Goal: Task Accomplishment & Management: Use online tool/utility

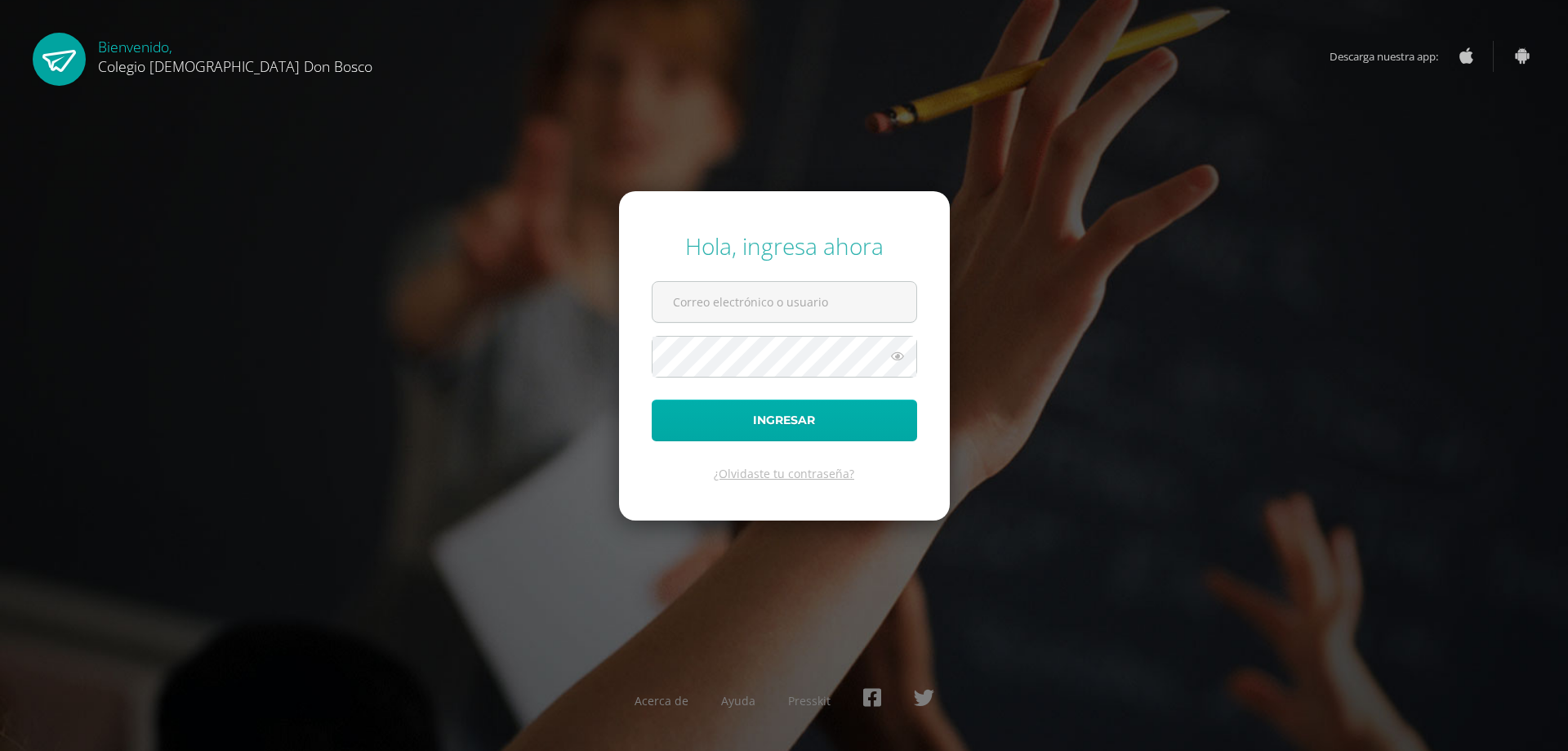
type input "etejeda@donbosco.edu.gt"
click at [836, 416] on button "Ingresar" at bounding box center [785, 420] width 265 height 42
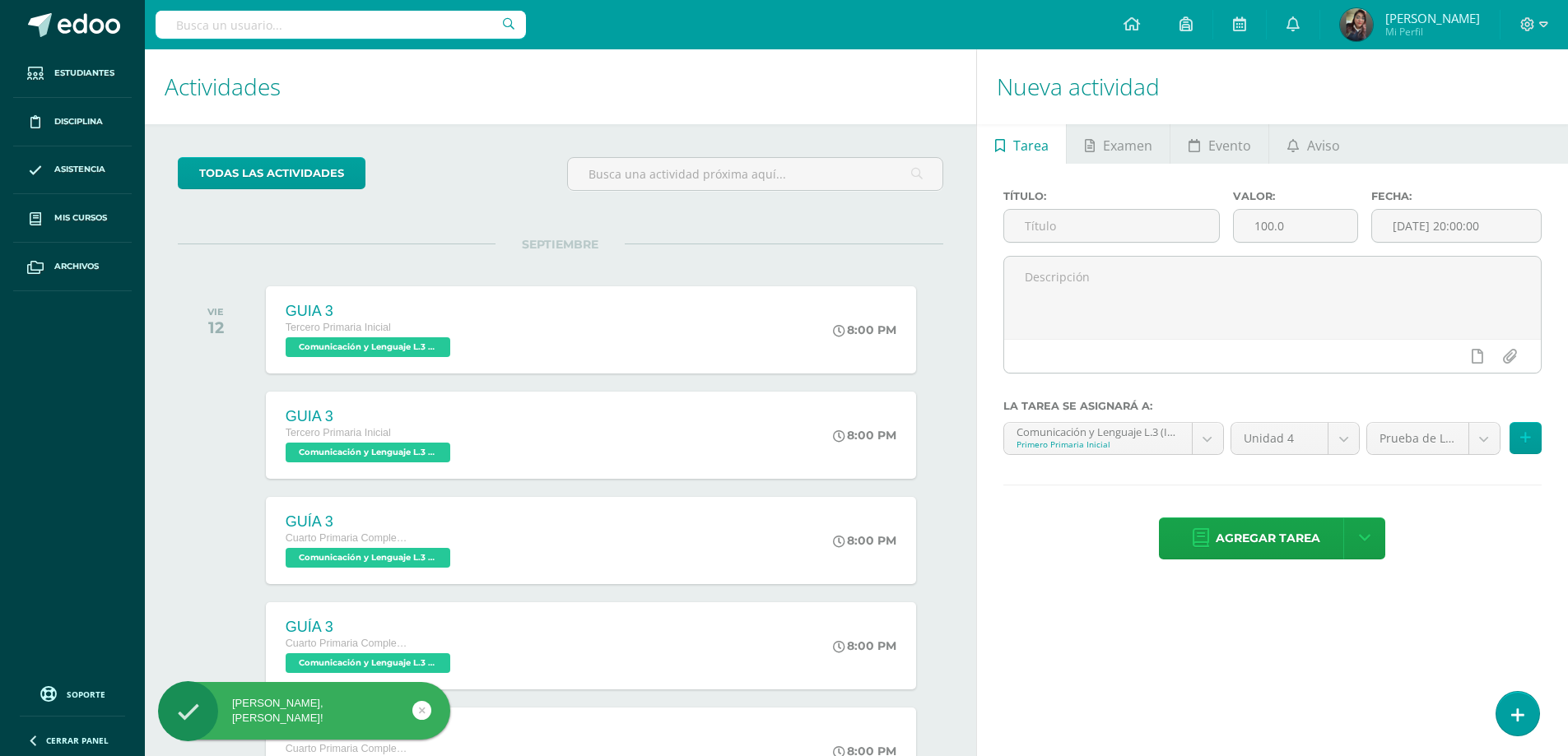
scroll to position [1234, 0]
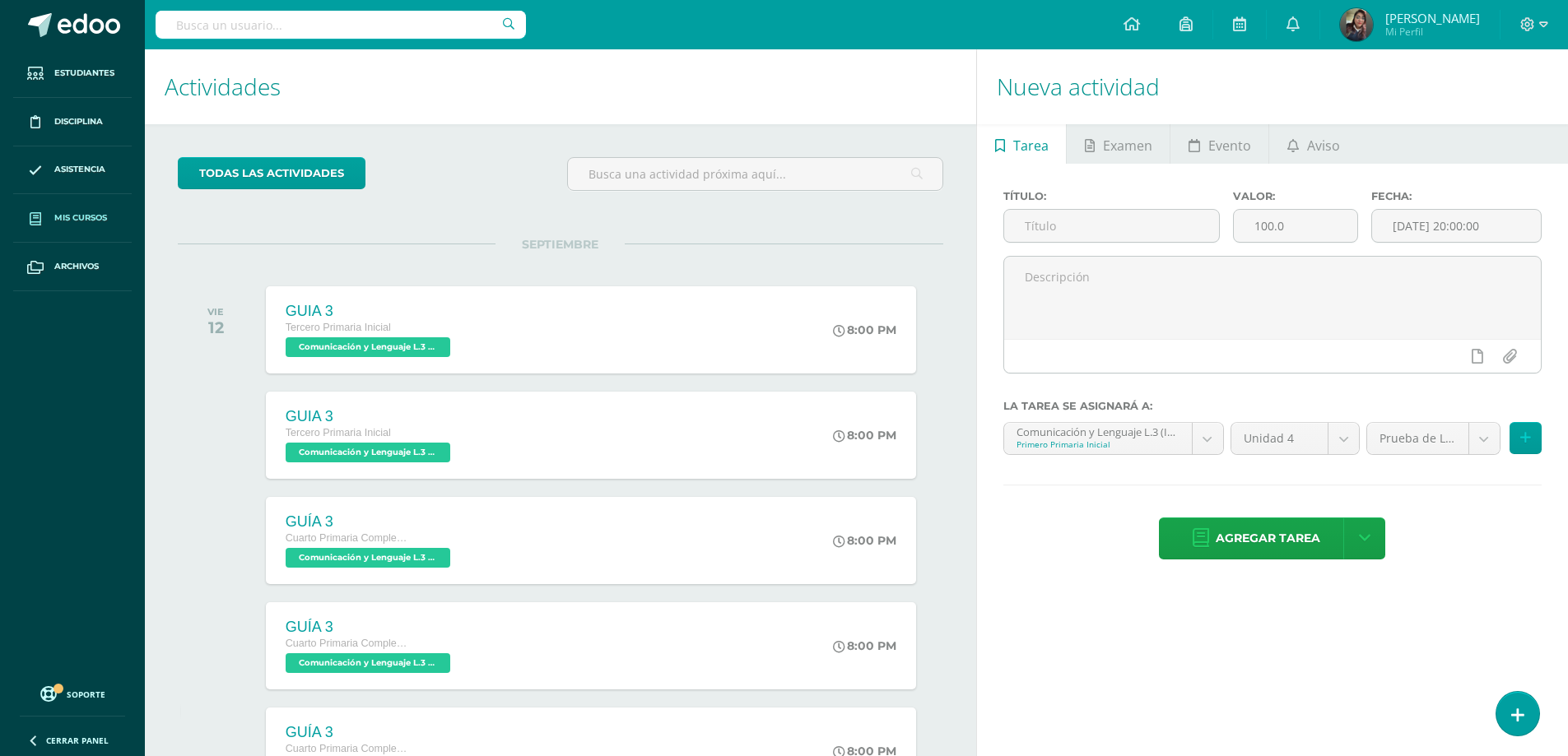
click at [90, 214] on span "Mis cursos" at bounding box center [80, 218] width 53 height 13
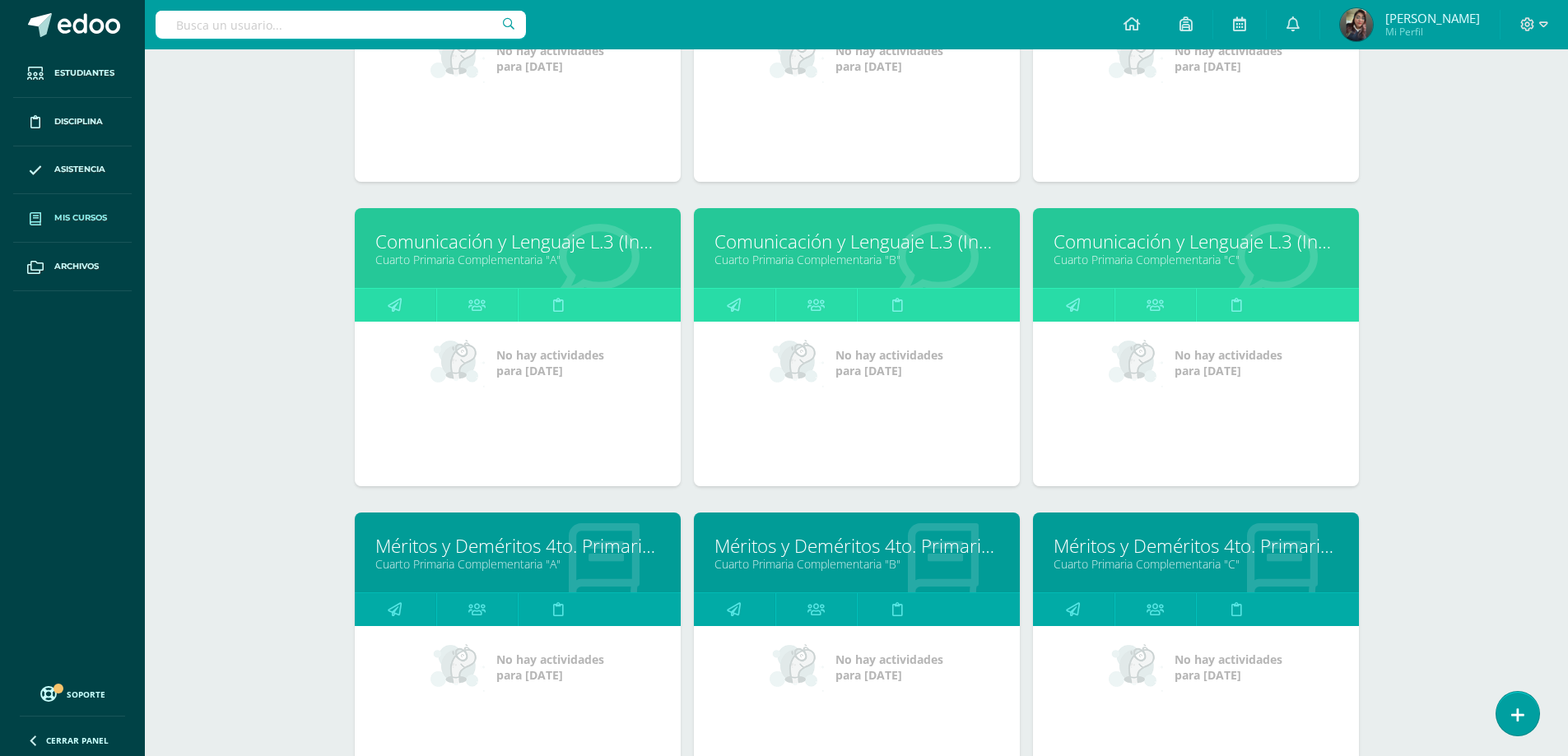
scroll to position [1397, 0]
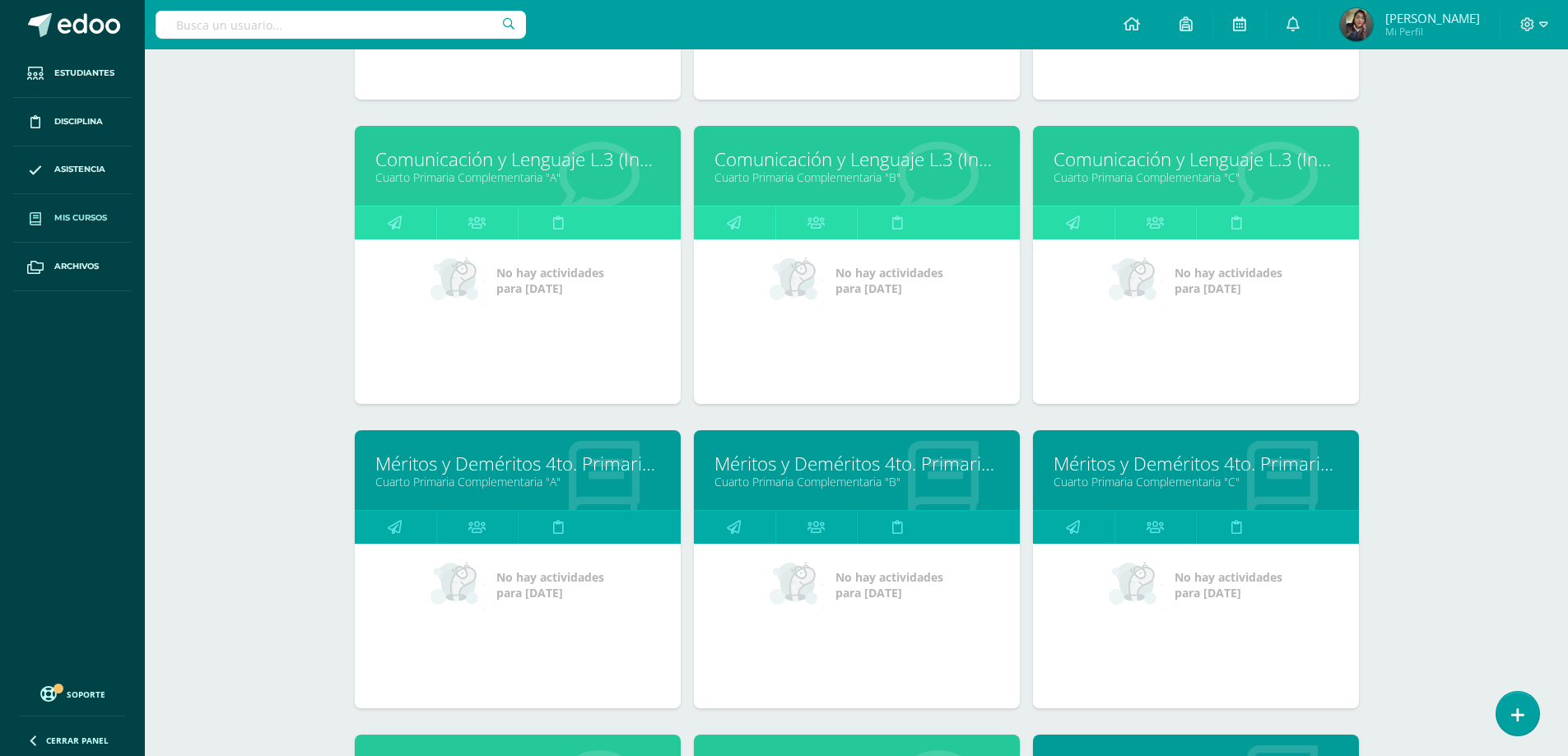
click at [526, 467] on link "Méritos y Deméritos 4to. Primaria ¨A¨" at bounding box center [518, 463] width 285 height 26
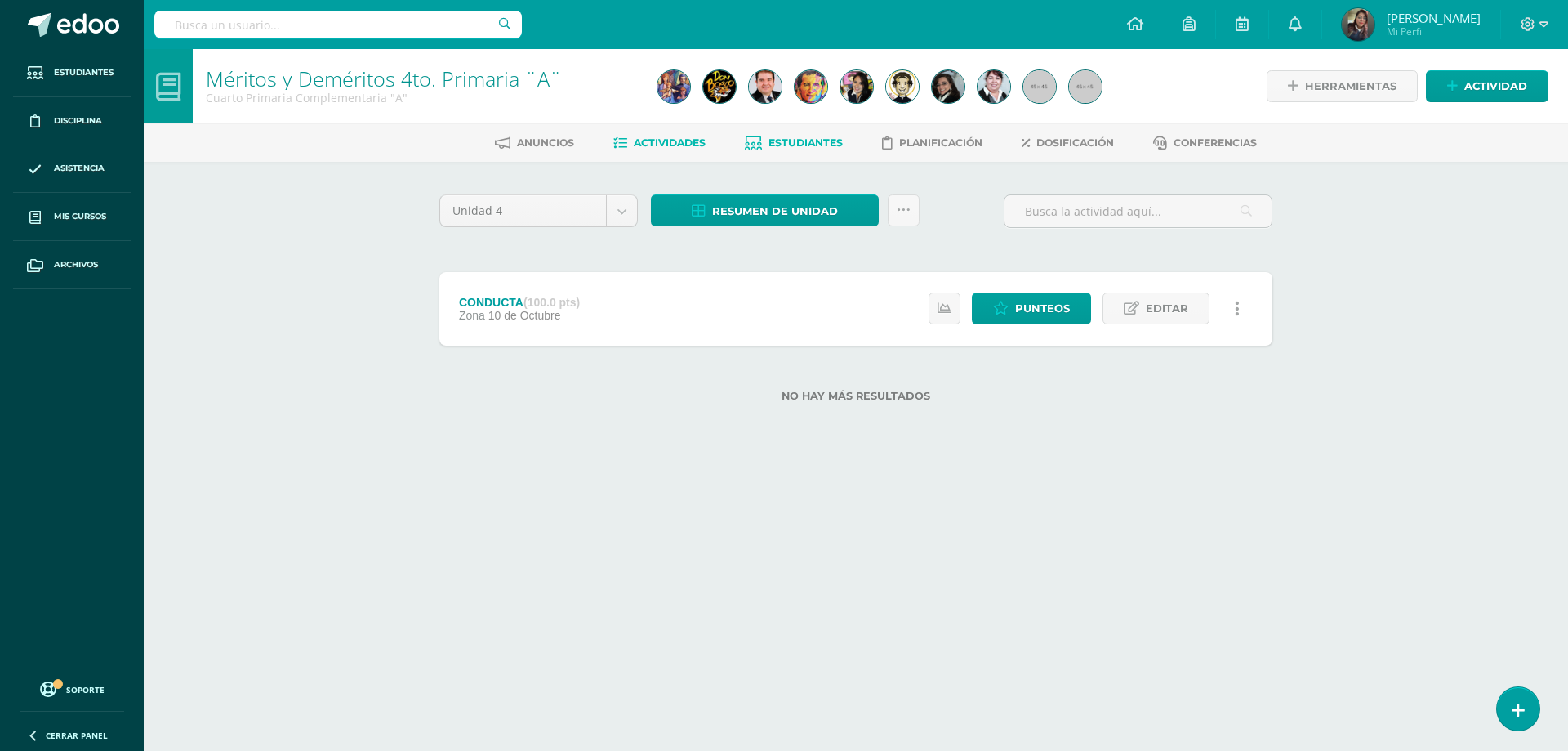
click at [833, 138] on span "Estudiantes" at bounding box center [806, 142] width 74 height 12
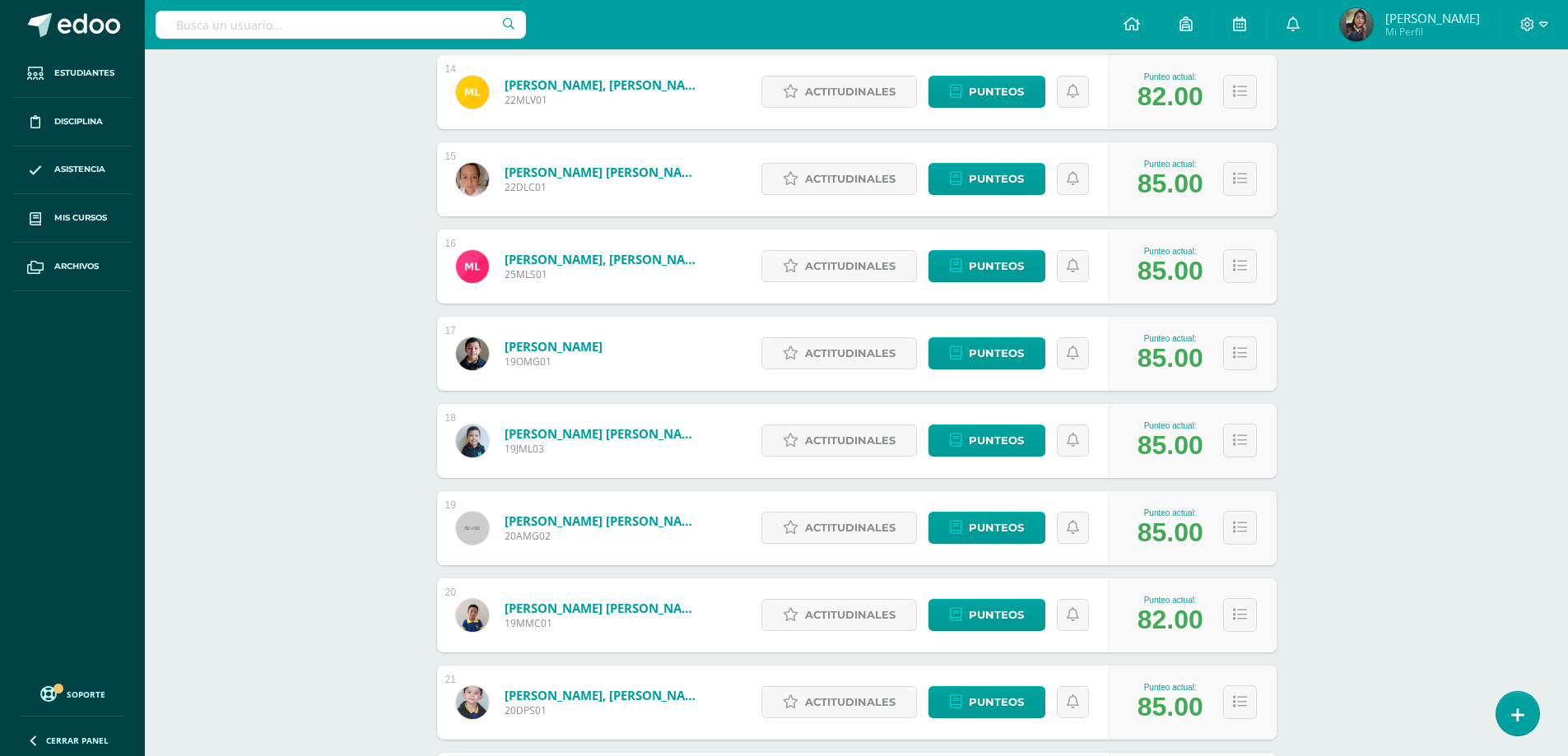
scroll to position [1683, 0]
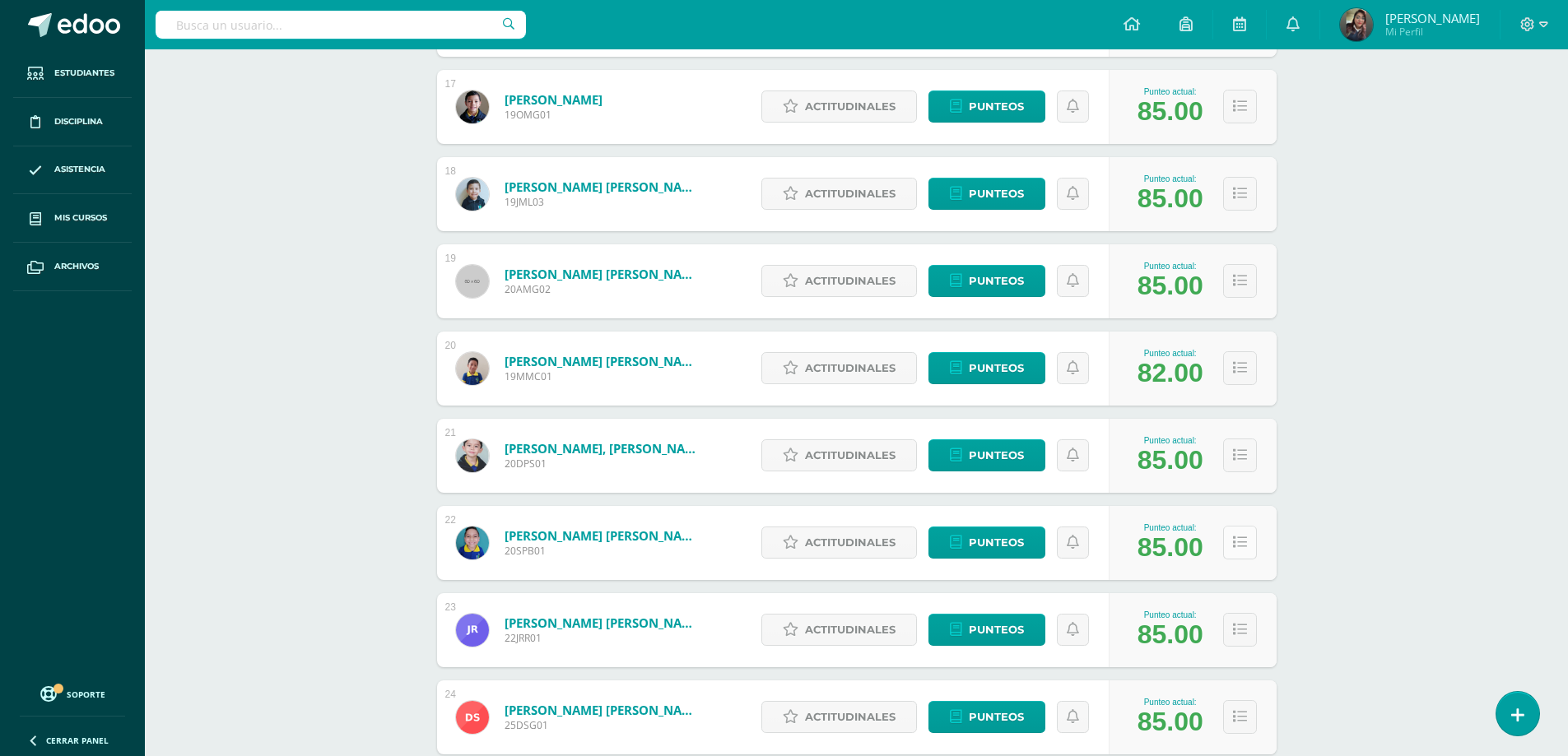
click at [1241, 544] on icon at bounding box center [1240, 542] width 14 height 14
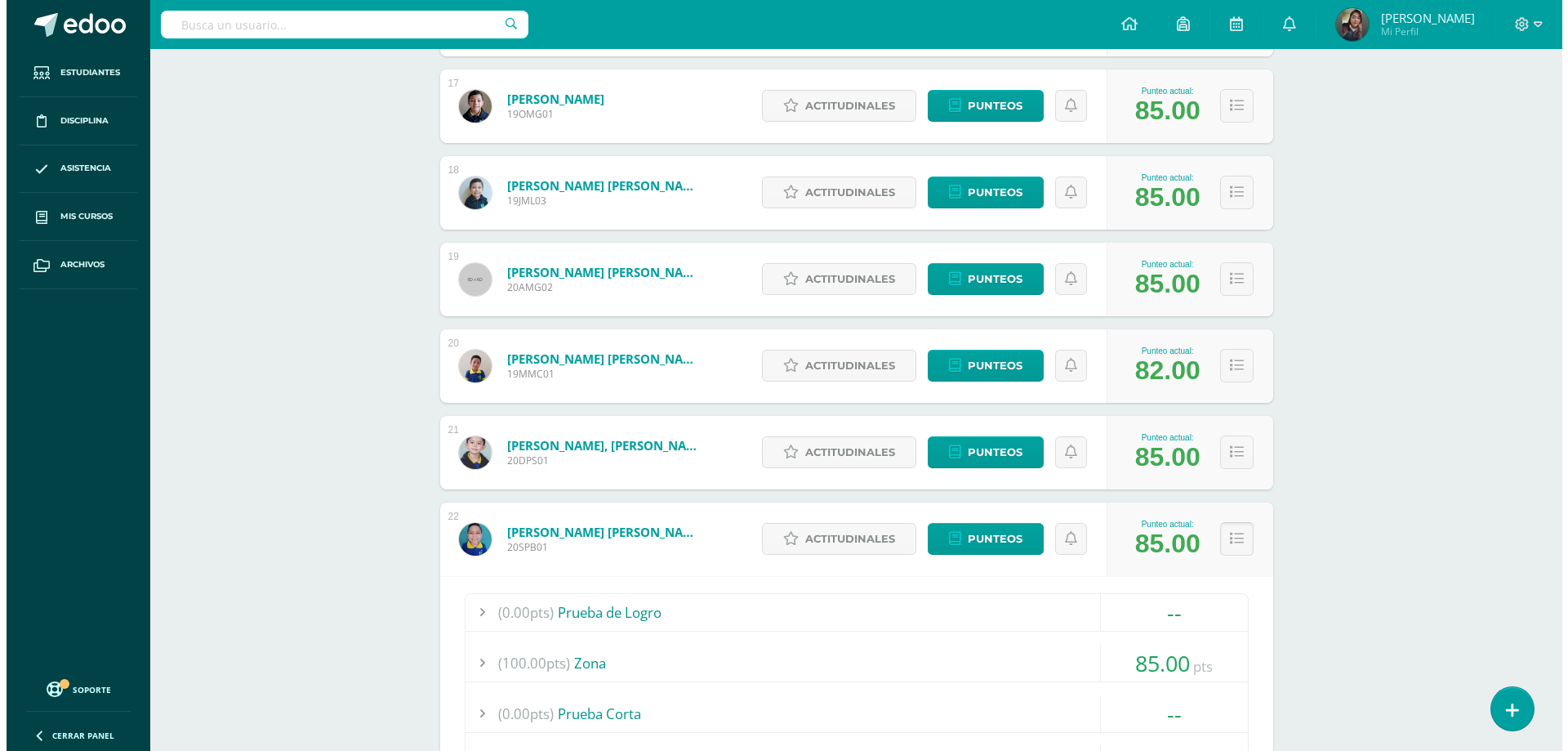
scroll to position [1999, 0]
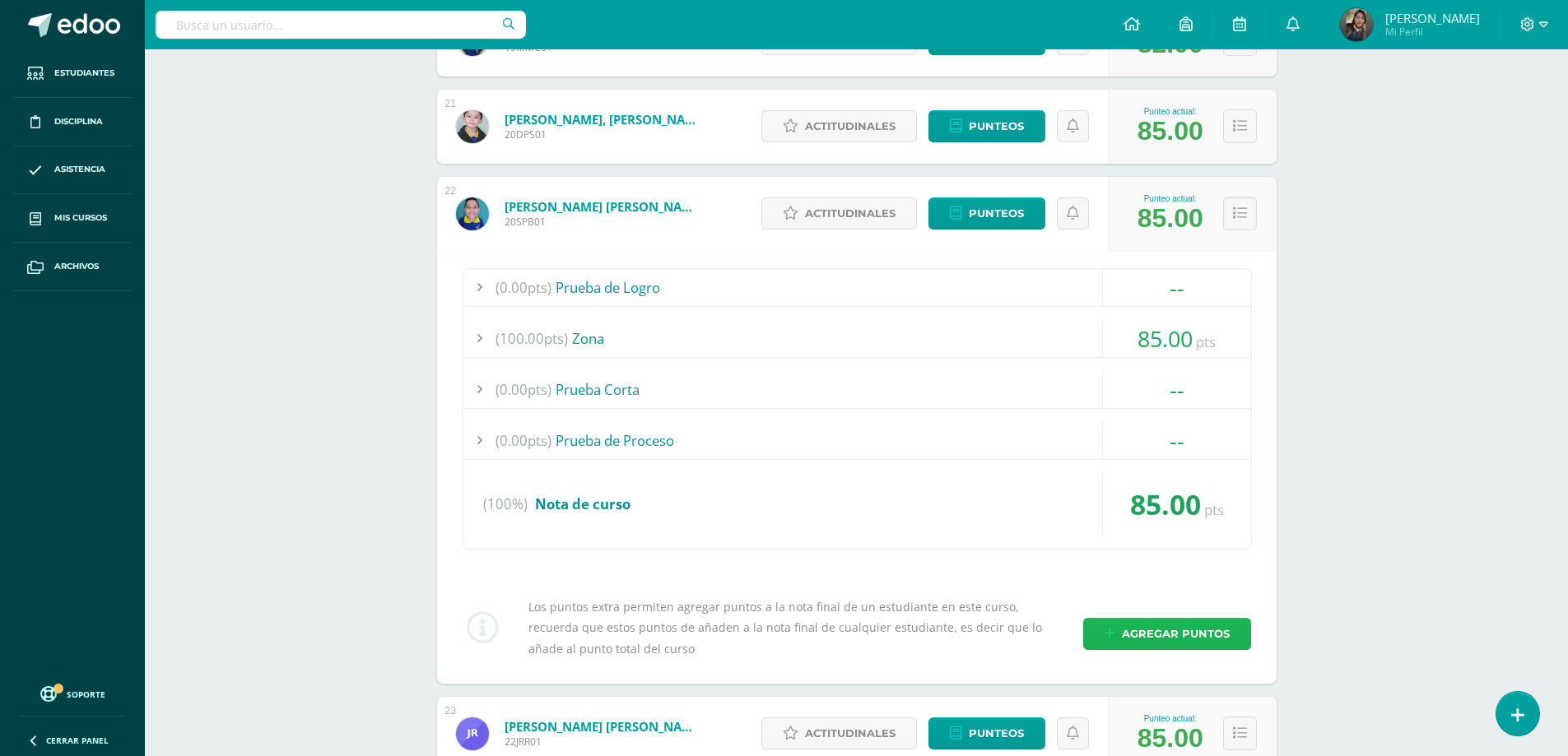
click at [1184, 637] on span "Agregar puntos" at bounding box center [1176, 634] width 108 height 31
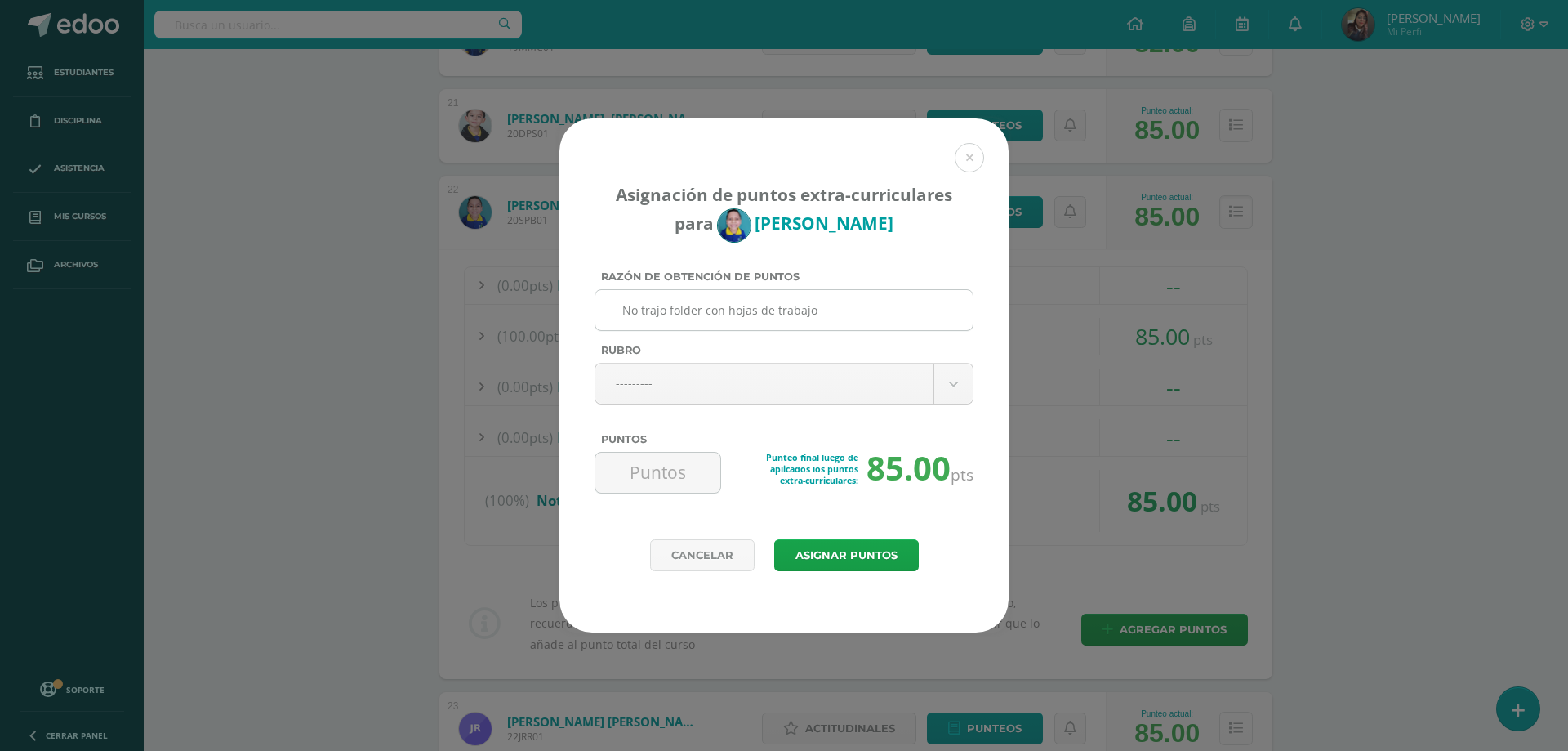
type input "No trajo folder con hojas de trabajo"
type input "n"
type input "no"
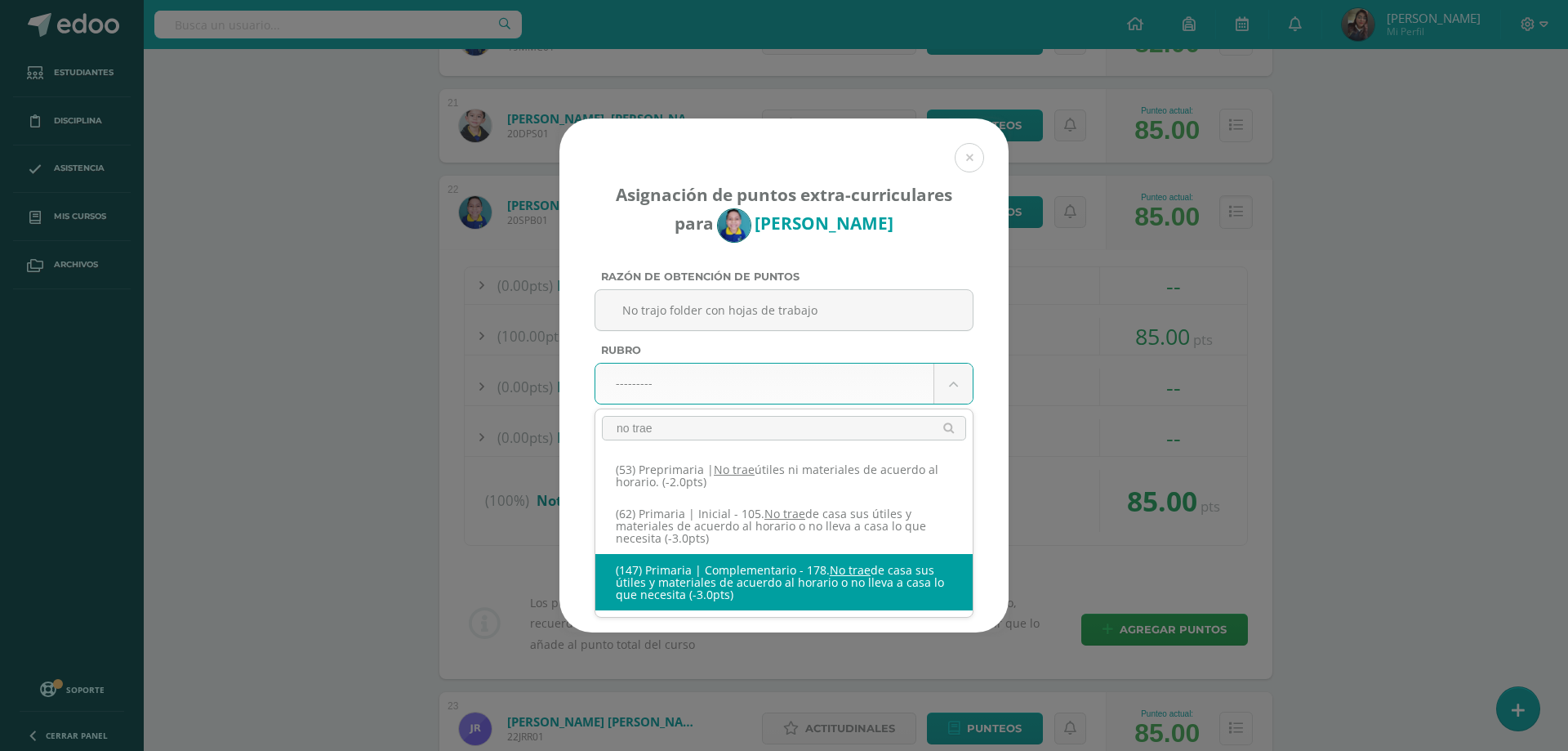
type input "no trae"
select select "207"
type input "-3"
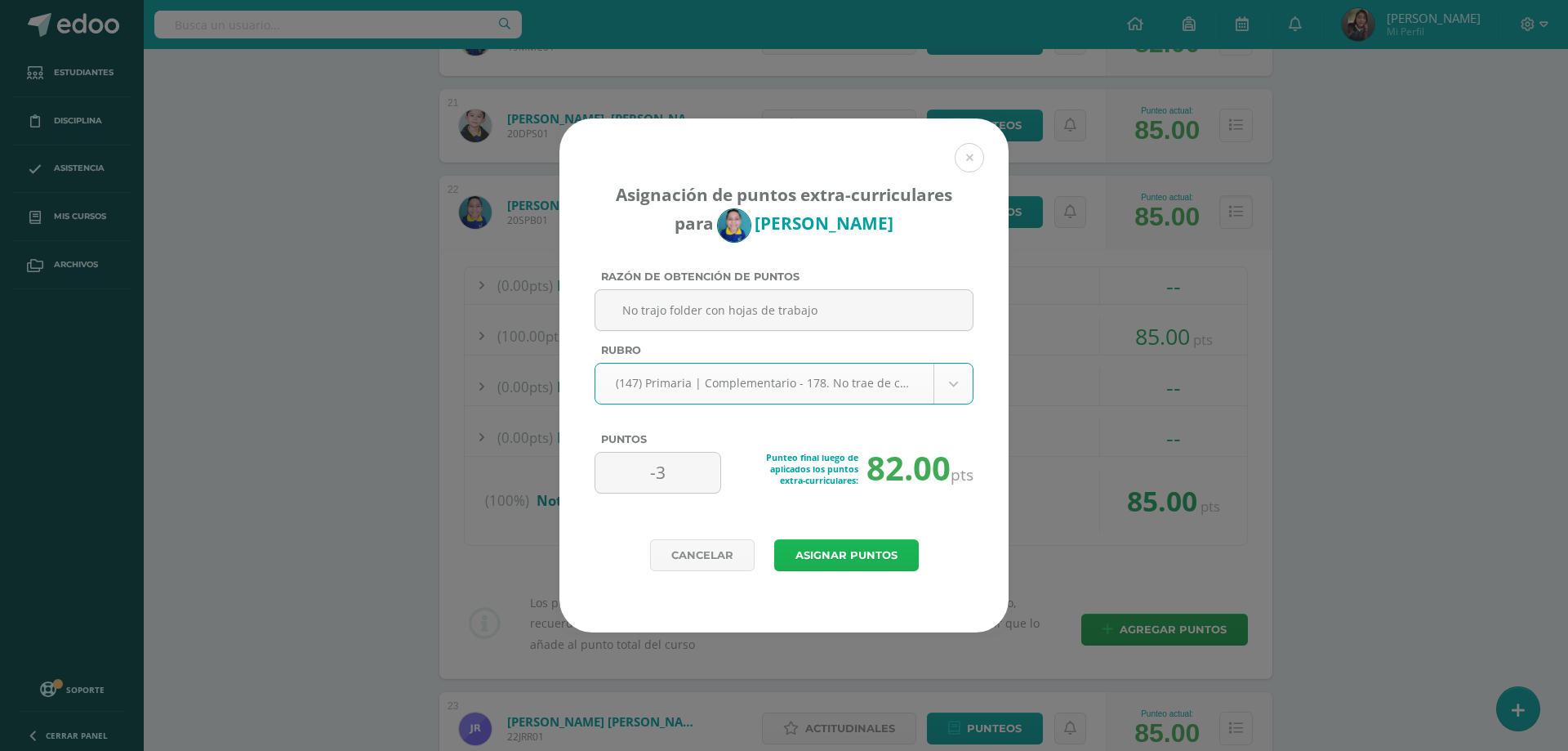
click at [860, 550] on button "Asignar puntos" at bounding box center [847, 556] width 145 height 32
